Goal: Information Seeking & Learning: Learn about a topic

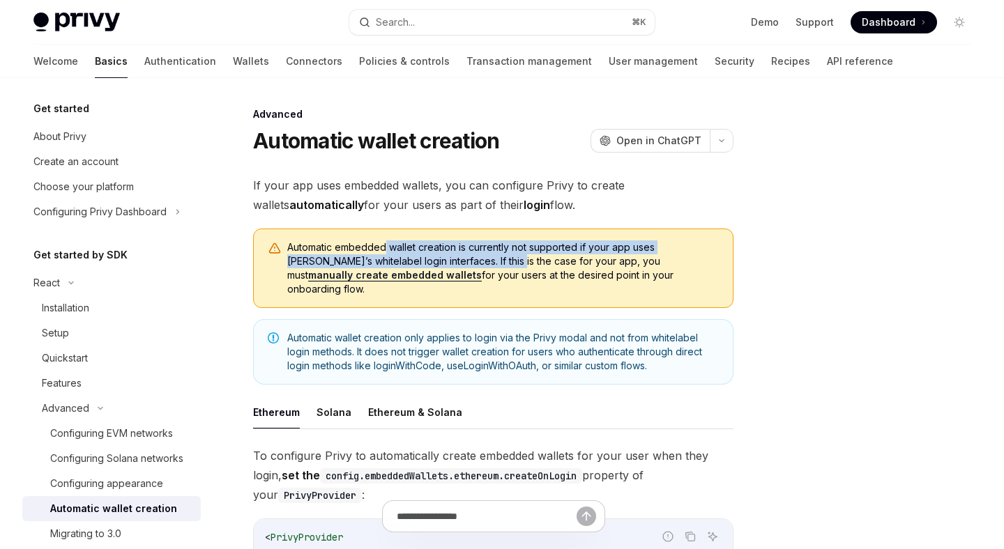
drag, startPoint x: 386, startPoint y: 241, endPoint x: 493, endPoint y: 261, distance: 109.1
click at [486, 262] on span "Automatic embedded wallet creation is currently not supported if your app uses …" at bounding box center [503, 269] width 432 height 56
click at [493, 261] on span "Automatic embedded wallet creation is currently not supported if your app uses …" at bounding box center [503, 269] width 432 height 56
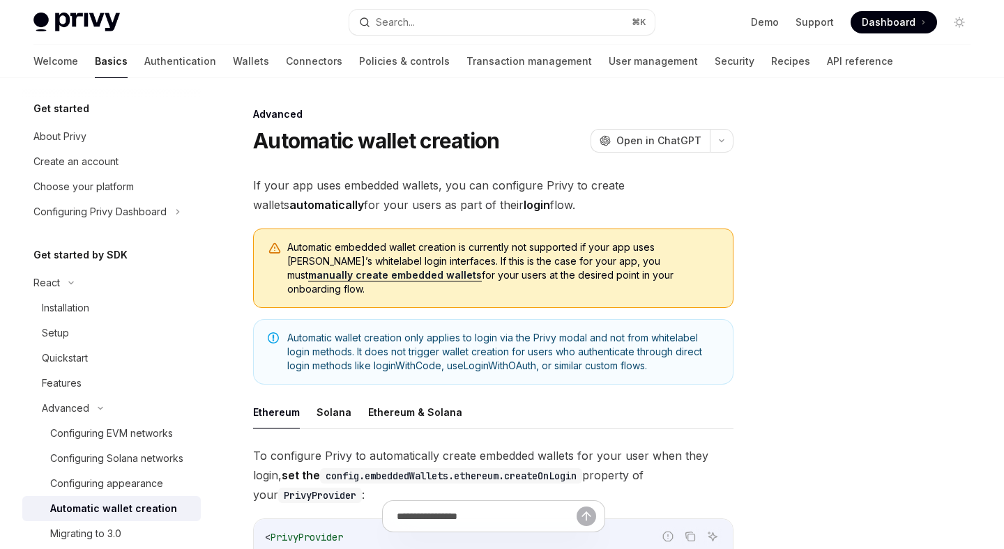
click at [482, 269] on link "manually create embedded wallets" at bounding box center [395, 275] width 174 height 13
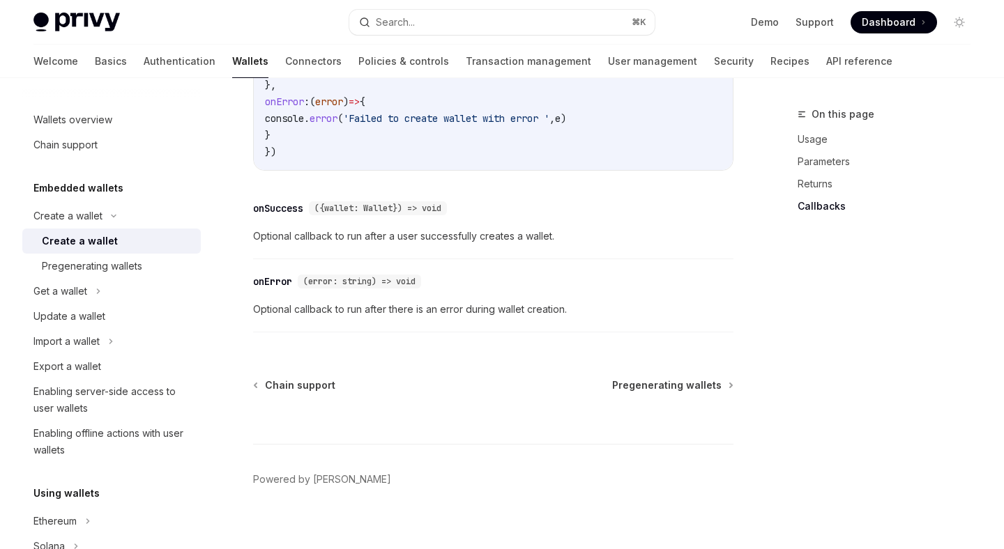
scroll to position [1162, 0]
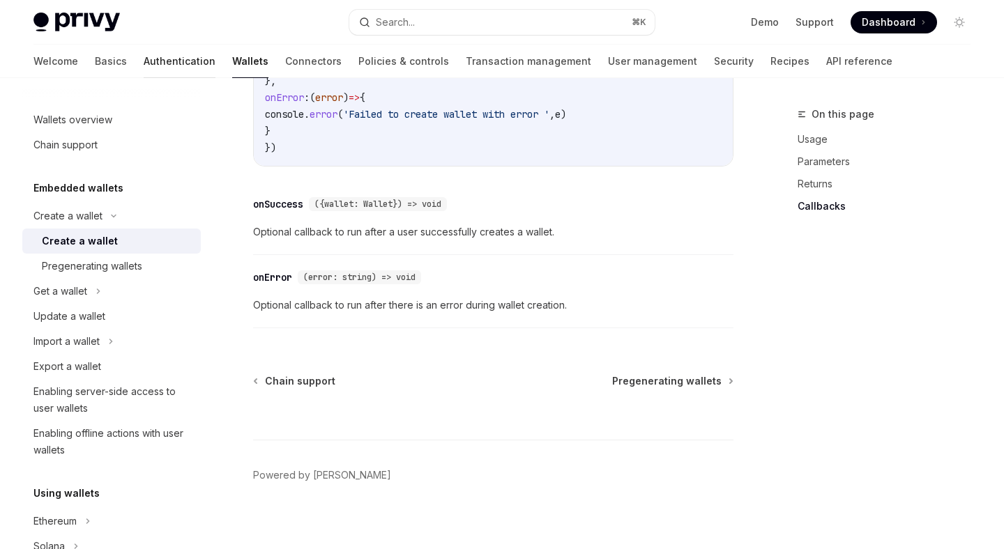
click at [144, 60] on link "Authentication" at bounding box center [180, 61] width 72 height 33
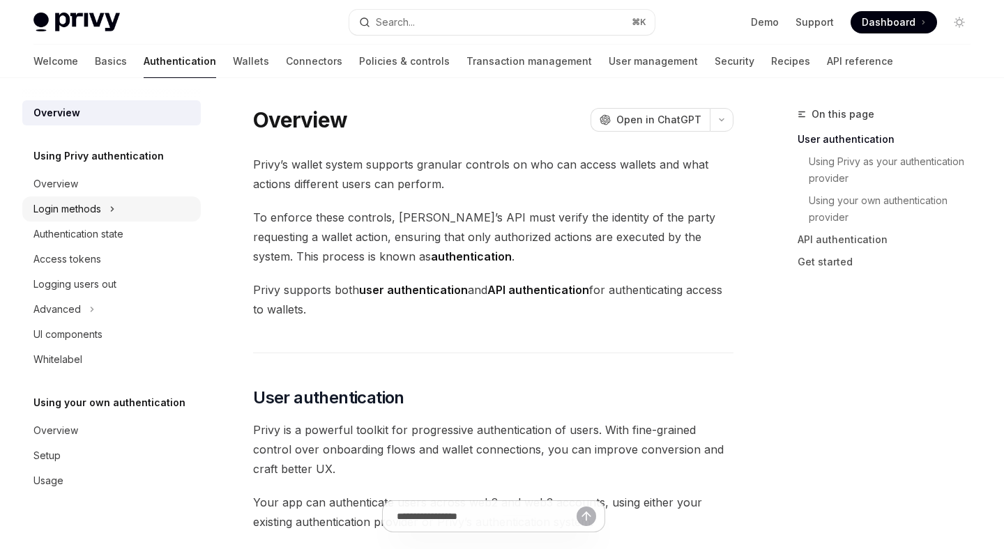
click at [92, 208] on div "Login methods" at bounding box center [67, 209] width 68 height 17
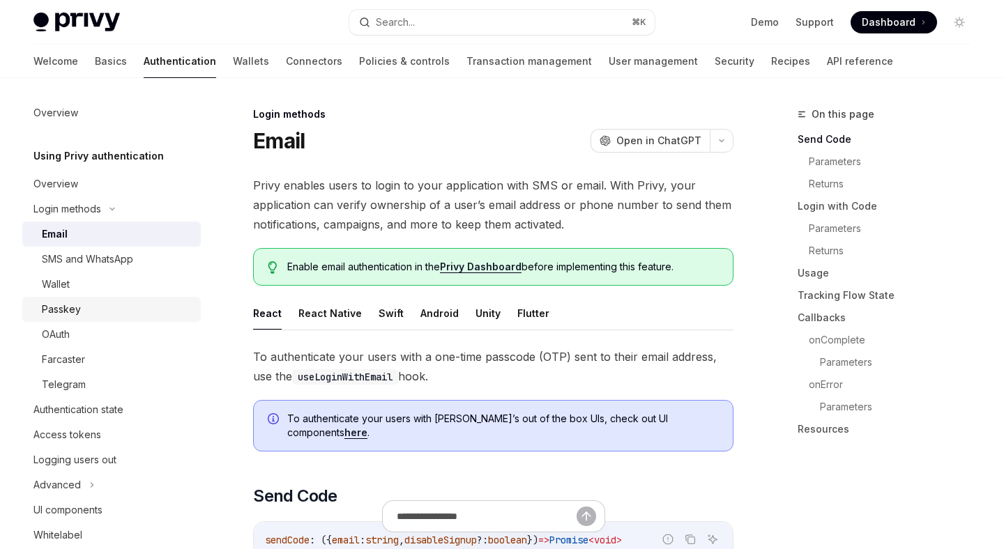
click at [81, 308] on div "Passkey" at bounding box center [117, 309] width 151 height 17
type textarea "*"
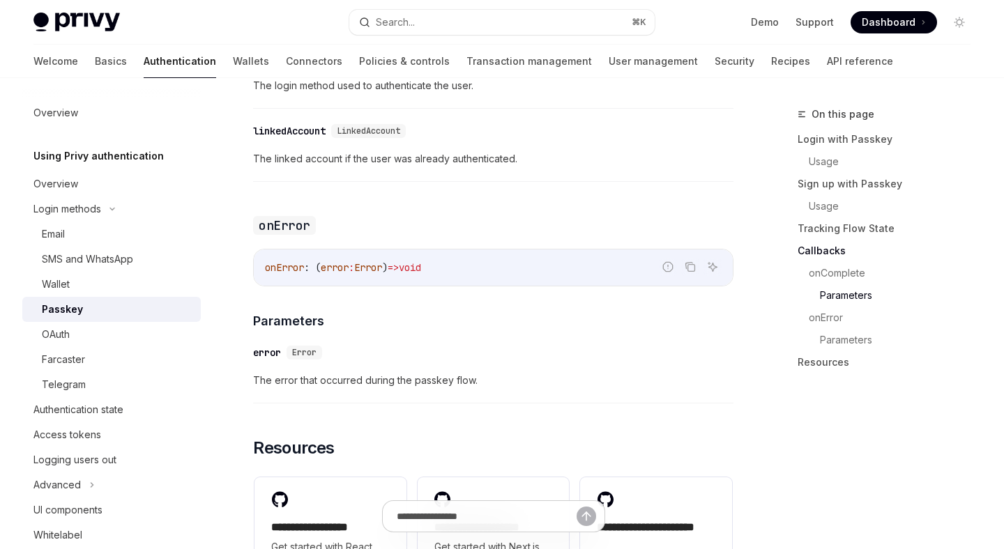
scroll to position [2520, 0]
